Goal: Information Seeking & Learning: Check status

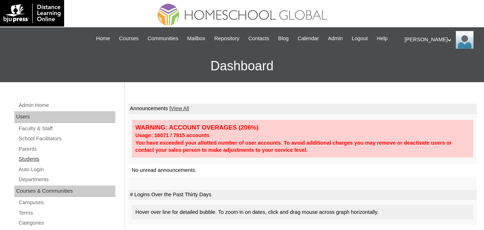
click at [29, 163] on link "Students" at bounding box center [66, 158] width 97 height 9
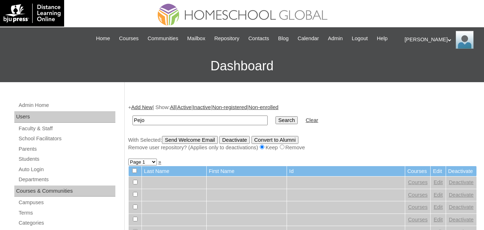
type input "Pejo Alfonso"
click at [275, 124] on input "Search" at bounding box center [286, 120] width 22 height 8
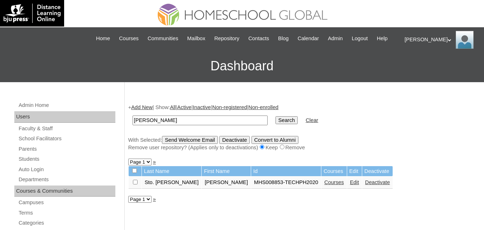
click at [324, 185] on link "Courses" at bounding box center [334, 182] width 20 height 6
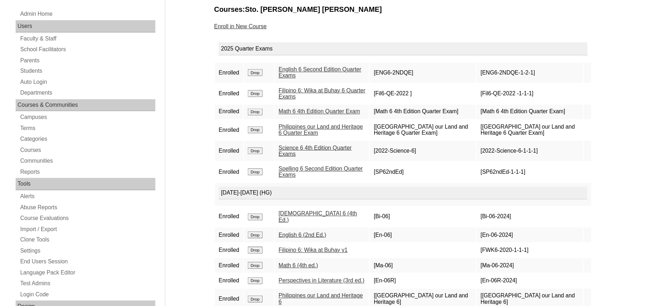
scroll to position [92, 0]
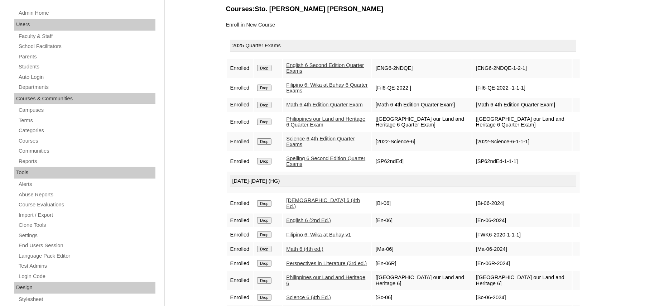
drag, startPoint x: 611, startPoint y: 63, endPoint x: 220, endPoint y: 151, distance: 401.2
click at [220, 151] on div "Admin Home Users Faculty & Staff School Facilitators Parents Students Auto Logi…" at bounding box center [322, 237] width 645 height 494
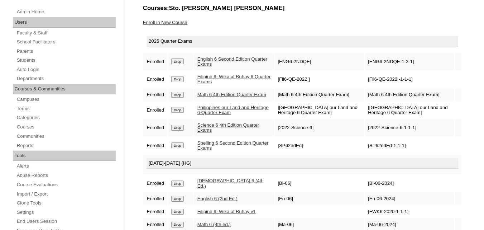
scroll to position [92, 0]
